Goal: Information Seeking & Learning: Learn about a topic

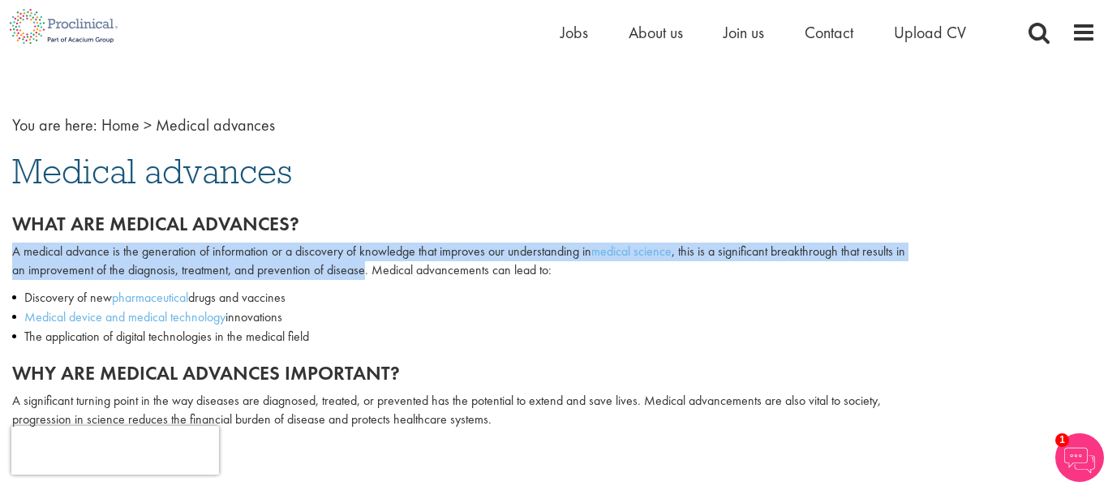
drag, startPoint x: 15, startPoint y: 254, endPoint x: 364, endPoint y: 266, distance: 349.7
click at [364, 266] on p "A medical advance is the generation of information or a discovery of knowledge …" at bounding box center [461, 260] width 899 height 37
copy p "A medical advance is the generation of information or a discovery of knowledge …"
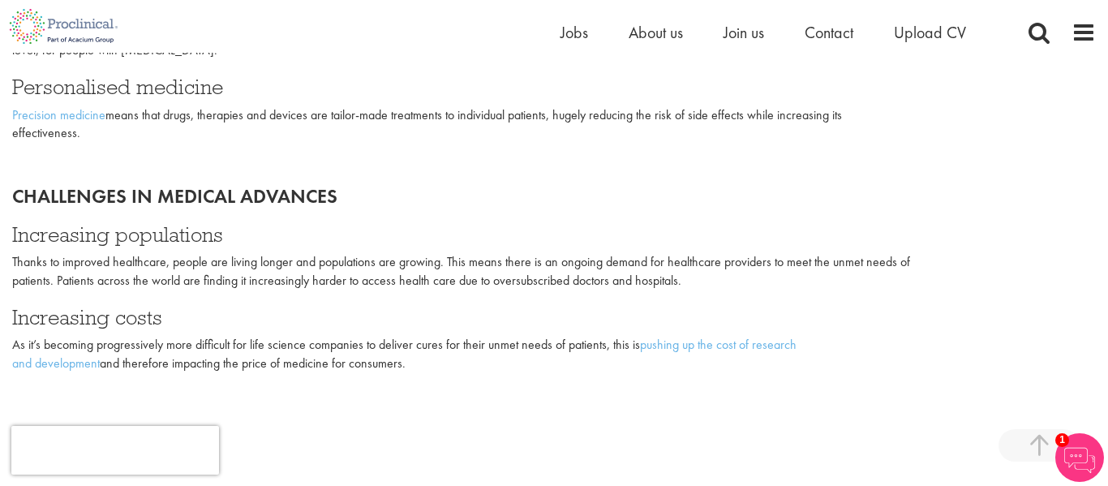
scroll to position [2190, 0]
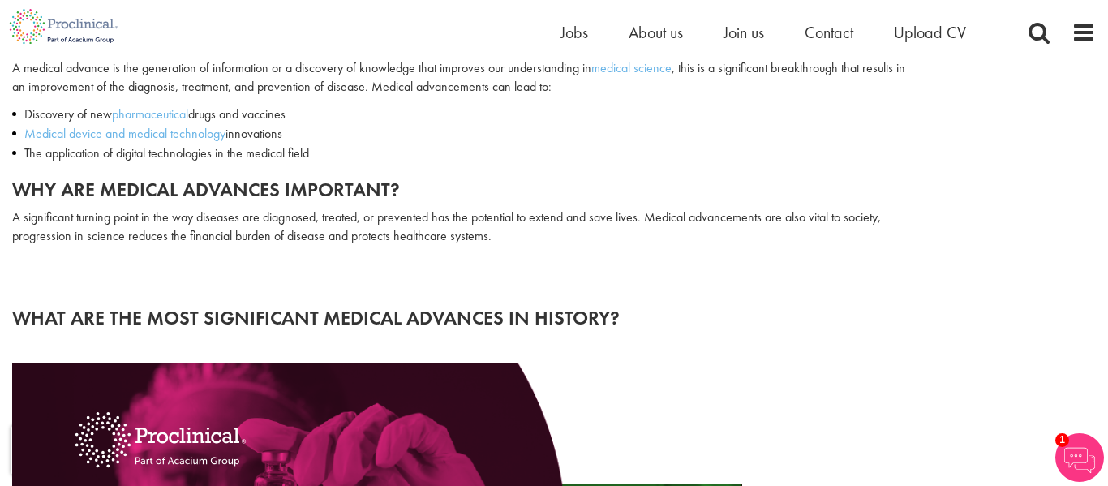
scroll to position [222, 0]
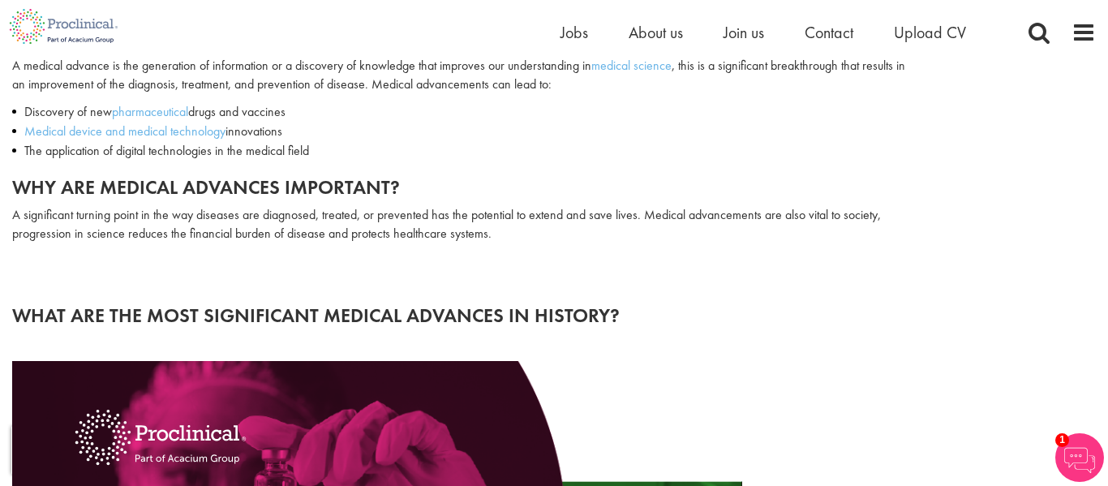
click at [712, 268] on h2 at bounding box center [461, 270] width 899 height 21
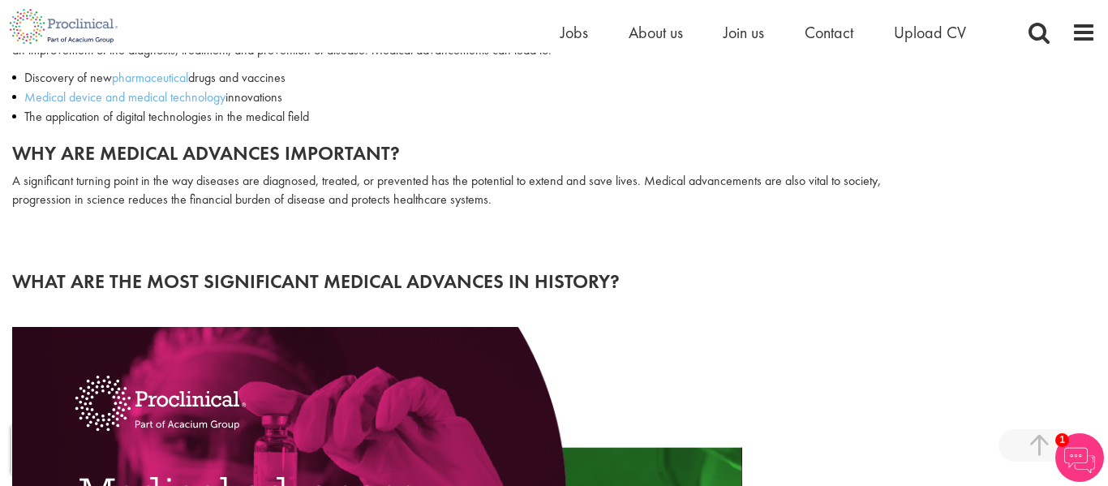
scroll to position [257, 0]
